Goal: Transaction & Acquisition: Purchase product/service

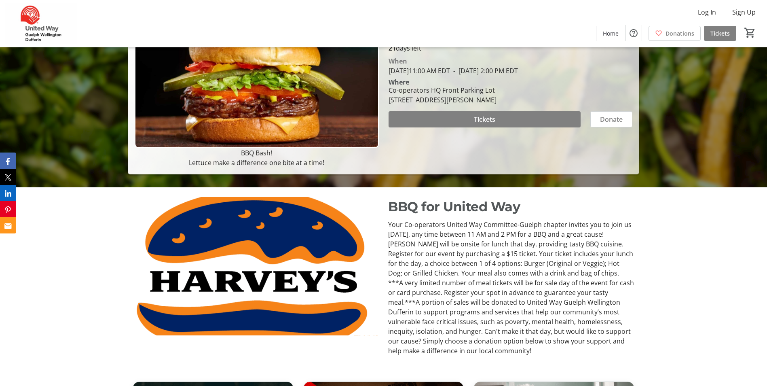
scroll to position [50, 0]
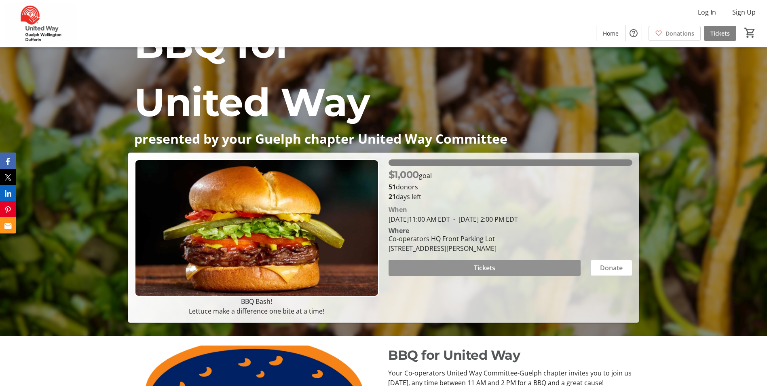
click at [478, 263] on span "Tickets" at bounding box center [484, 268] width 21 height 10
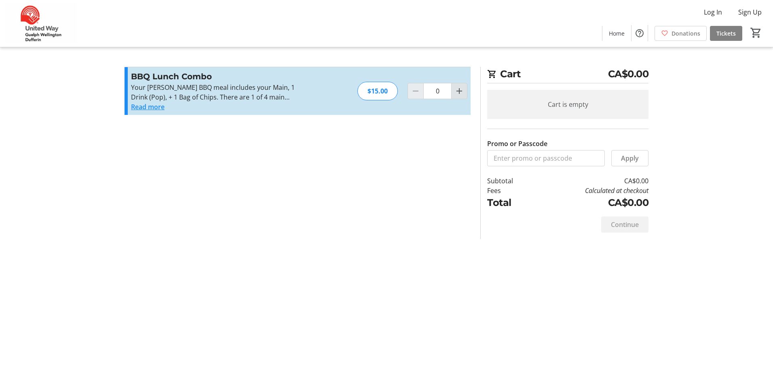
click at [462, 90] on mat-icon "Increment by one" at bounding box center [460, 91] width 10 height 10
type input "1"
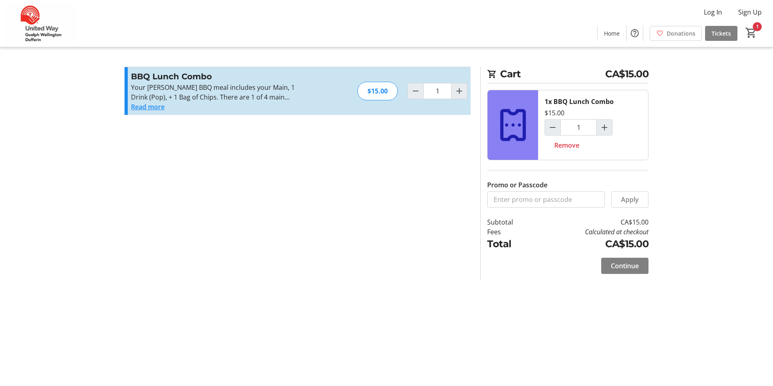
click at [143, 107] on button "Read more" at bounding box center [148, 107] width 34 height 10
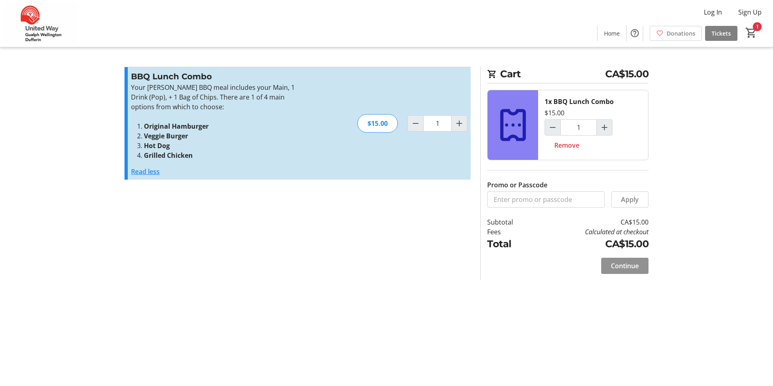
click at [626, 266] on span "Continue" at bounding box center [625, 266] width 28 height 10
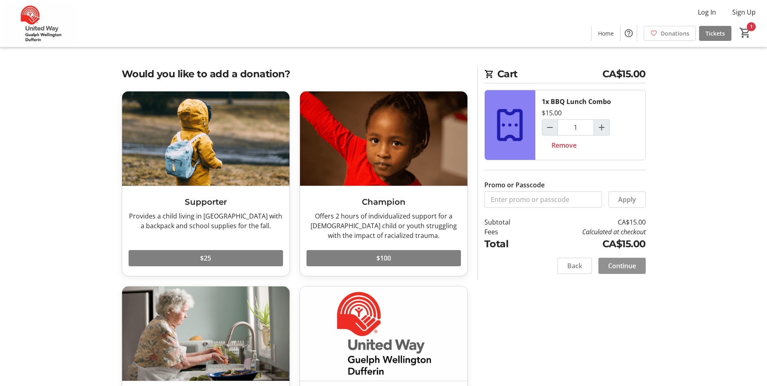
click at [626, 266] on span "Continue" at bounding box center [622, 266] width 28 height 10
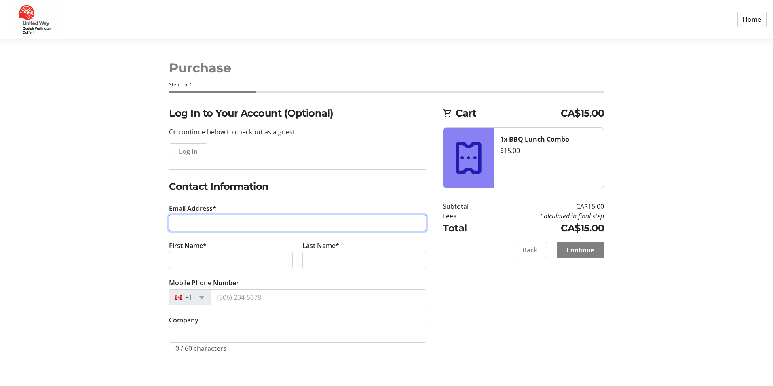
click at [243, 224] on input "Email Address*" at bounding box center [297, 223] width 257 height 16
type input "[PERSON_NAME][EMAIL_ADDRESS][DOMAIN_NAME]"
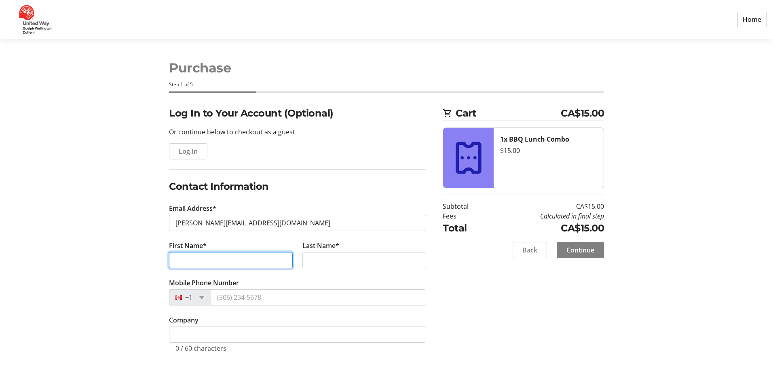
type input "[PERSON_NAME]"
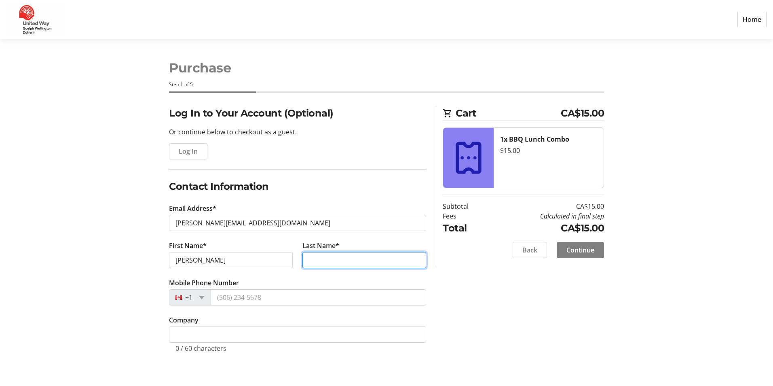
type input "Ostrun"
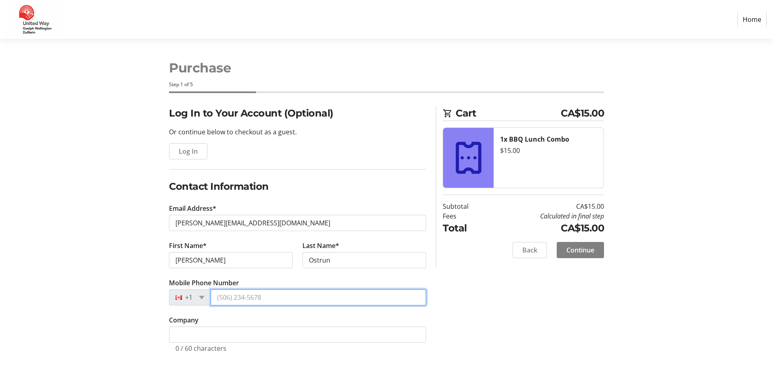
type input "[PHONE_NUMBER]"
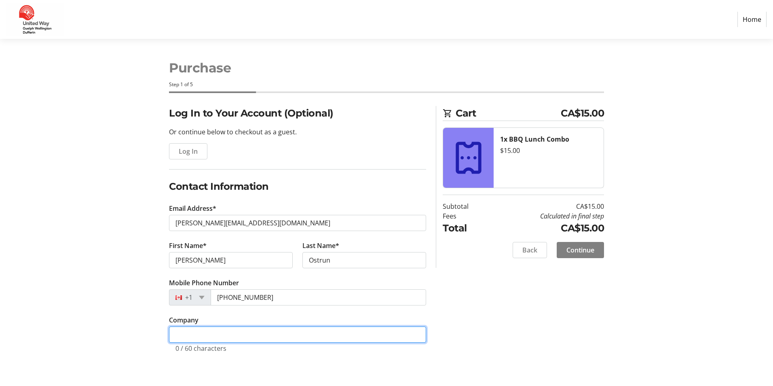
type input "The Co-operators"
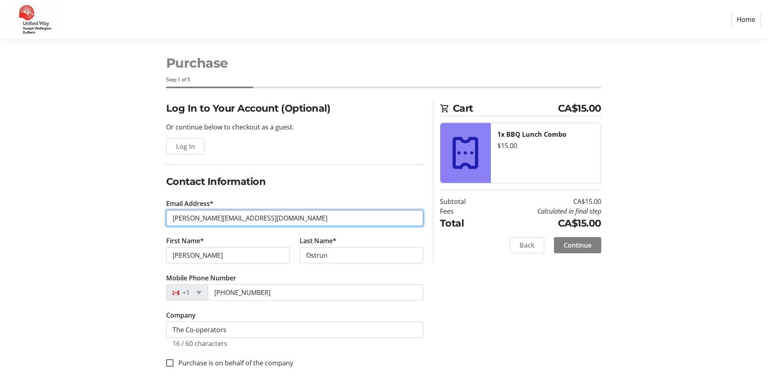
scroll to position [6, 0]
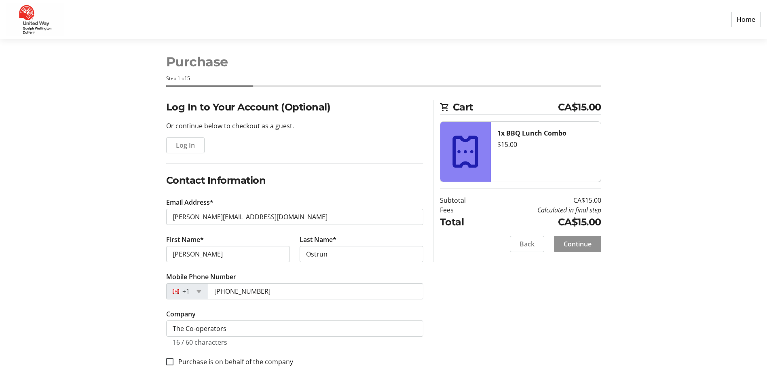
click at [583, 245] on span "Continue" at bounding box center [578, 244] width 28 height 10
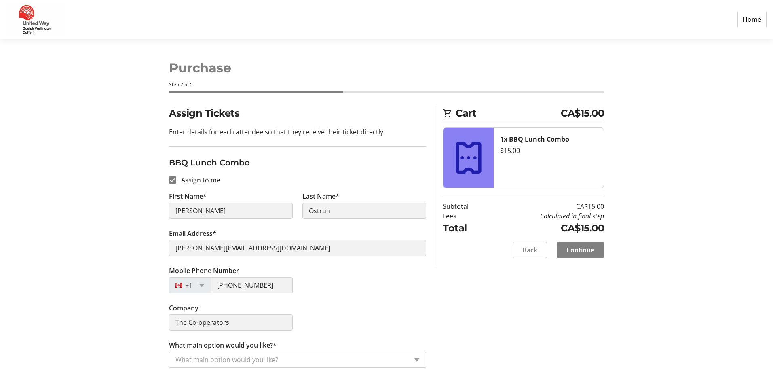
click at [226, 129] on p "Enter details for each attendee so that they receive their ticket directly." at bounding box center [297, 132] width 257 height 10
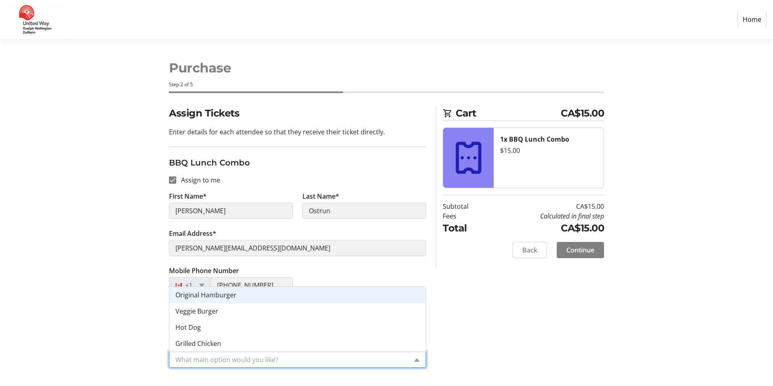
click at [413, 358] on div "What main option would you like?" at bounding box center [297, 359] width 257 height 16
click at [344, 297] on div "Original Hamburger" at bounding box center [297, 295] width 256 height 16
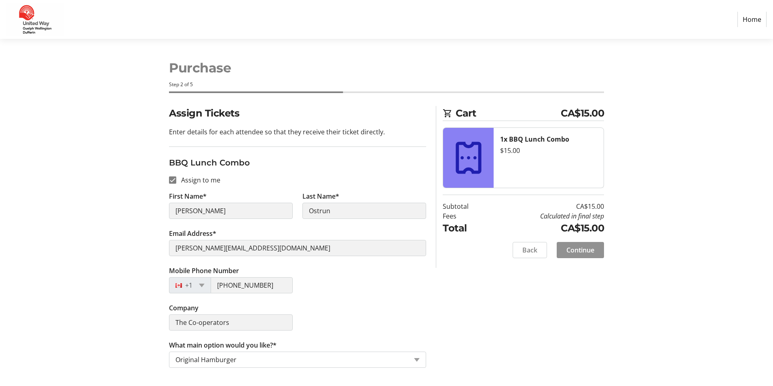
click at [577, 250] on span "Continue" at bounding box center [581, 250] width 28 height 10
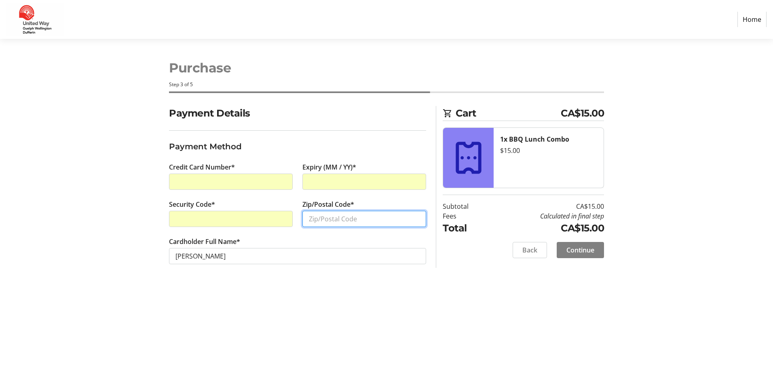
click at [337, 217] on input "Zip/Postal Code*" at bounding box center [365, 219] width 124 height 16
type input "N1R8M3"
click at [579, 248] on span "Continue" at bounding box center [581, 250] width 28 height 10
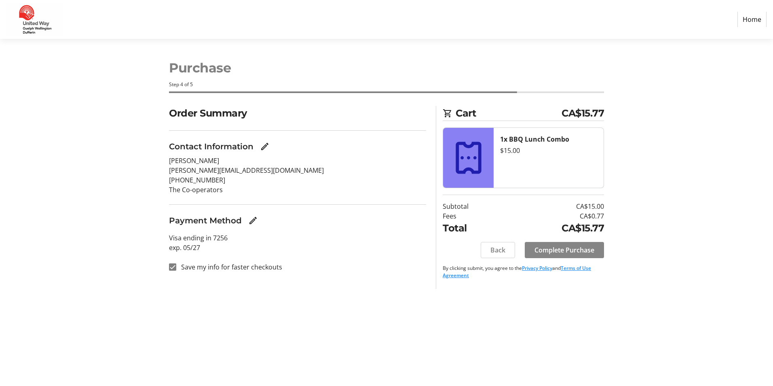
click at [562, 252] on span "Complete Purchase" at bounding box center [565, 250] width 60 height 10
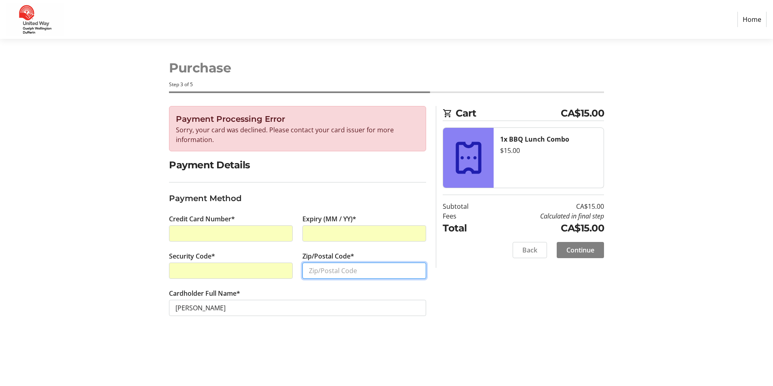
click at [327, 271] on input "Zip/Postal Code*" at bounding box center [365, 270] width 124 height 16
type input "N1R8M3"
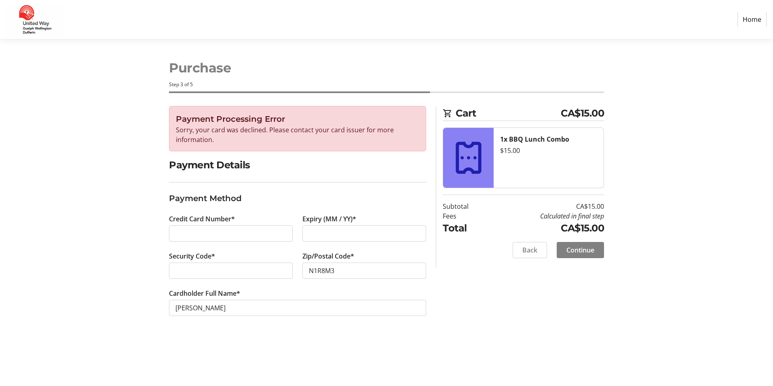
click at [368, 287] on tr-form-field "Zip/Postal Code* N1R8M3" at bounding box center [365, 269] width 124 height 37
click at [583, 247] on span "Continue" at bounding box center [581, 250] width 28 height 10
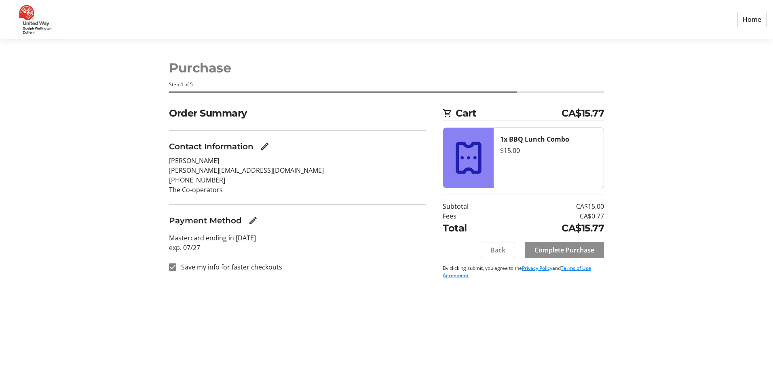
click at [583, 247] on span "Complete Purchase" at bounding box center [565, 250] width 60 height 10
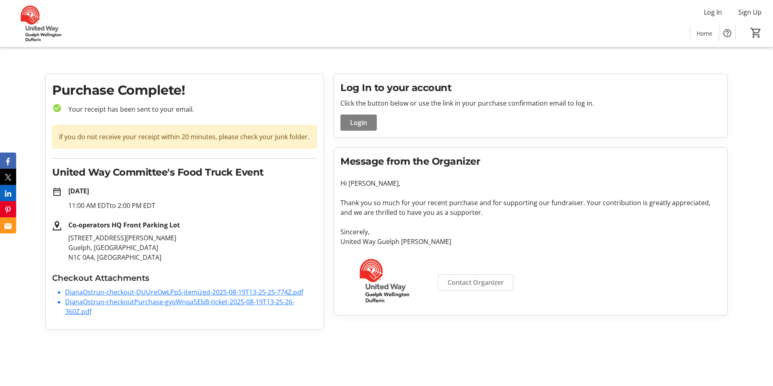
click at [130, 292] on link "DianaOstrun-checkout-DUUreOwLPpS-itemized-2025-08-19T13-25-25-774Z.pdf" at bounding box center [184, 292] width 238 height 9
